Goal: Navigation & Orientation: Find specific page/section

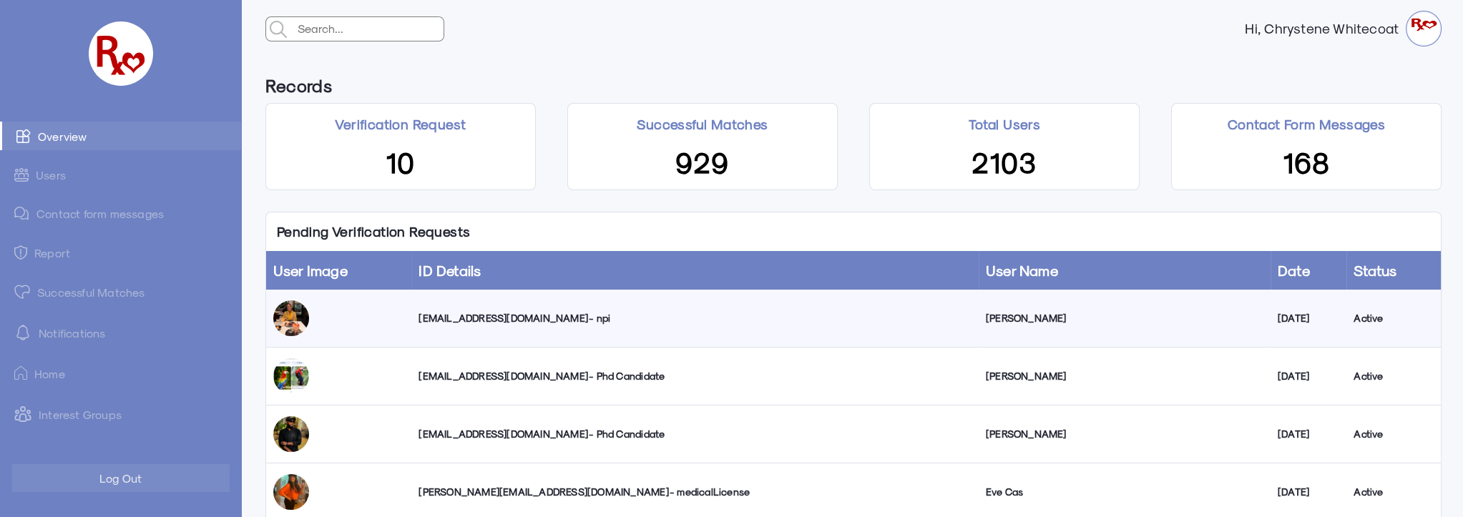
click at [82, 291] on link "Successful Matches" at bounding box center [120, 292] width 241 height 29
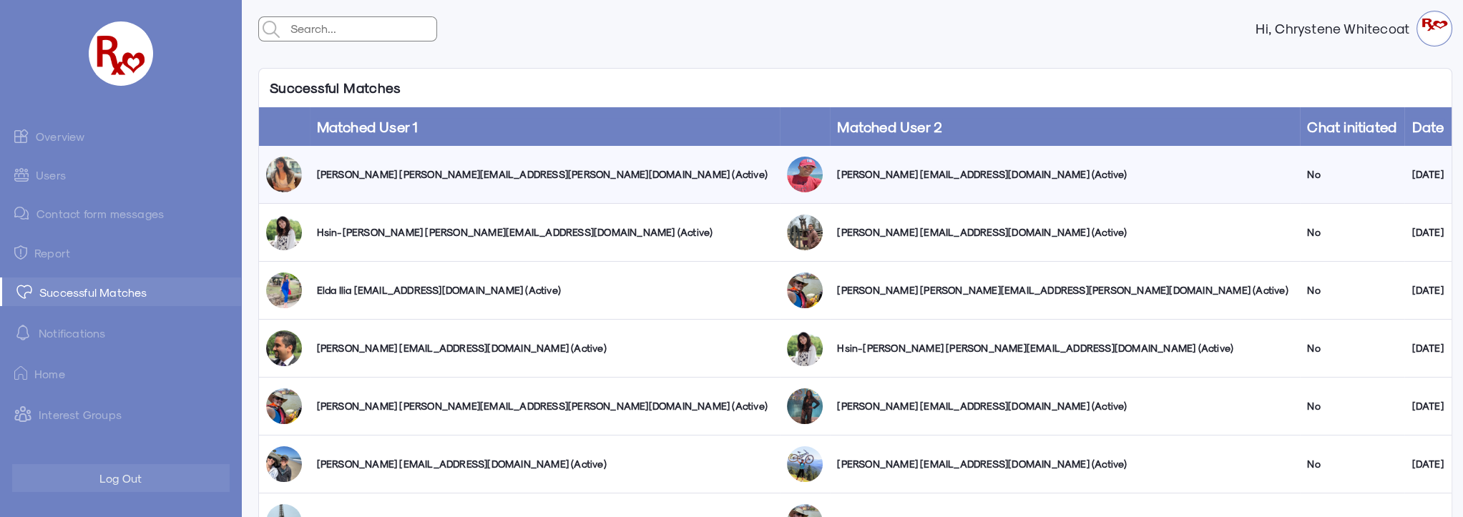
click at [59, 177] on link "Users" at bounding box center [120, 175] width 241 height 28
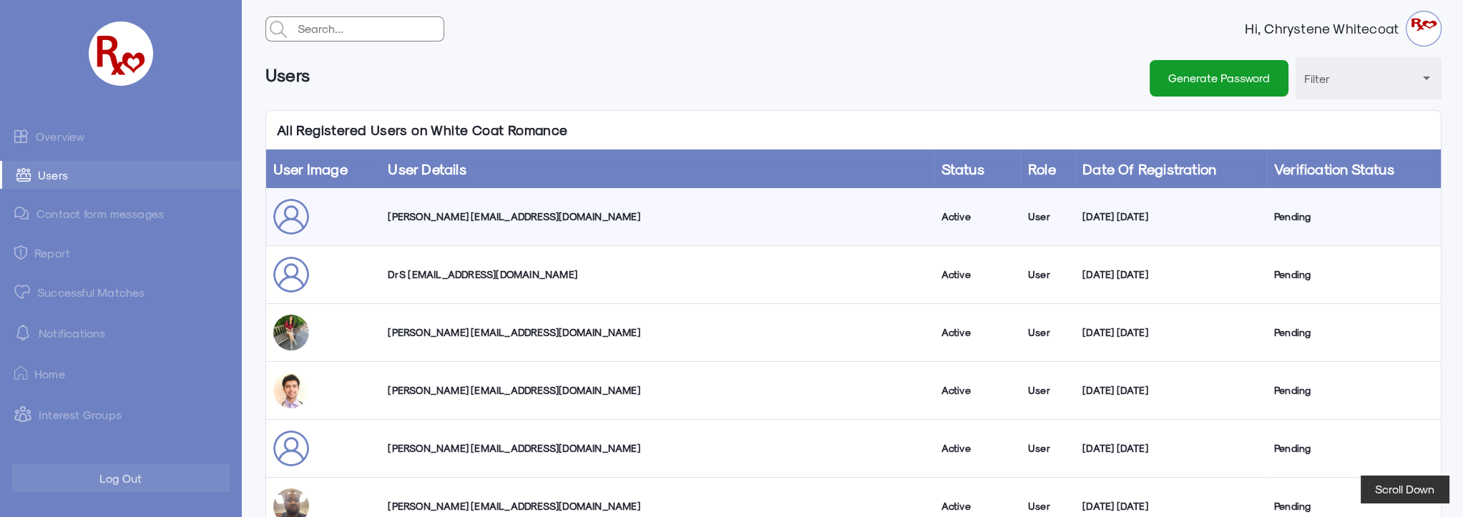
click at [72, 135] on link "Overview" at bounding box center [120, 136] width 241 height 29
